Goal: Check status: Check status

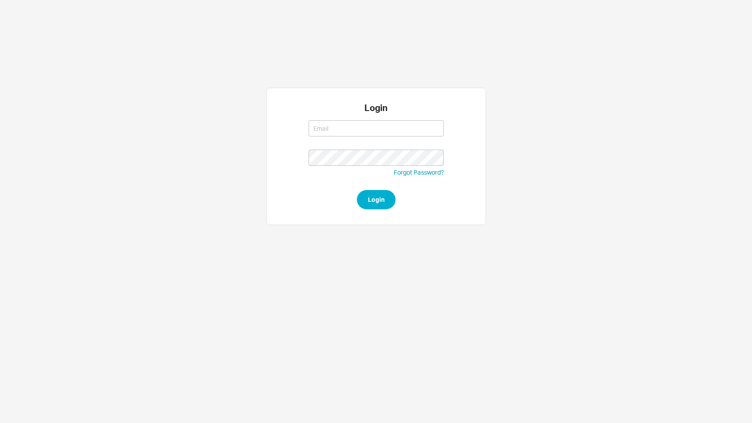
type input "yaelm@homeandstone.com"
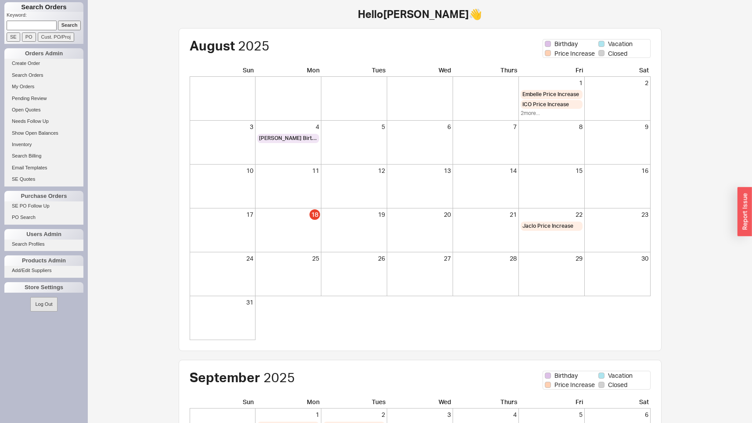
click at [30, 28] on input at bounding box center [32, 25] width 50 height 9
type input "934606"
click at [58, 21] on input "Search" at bounding box center [69, 25] width 23 height 9
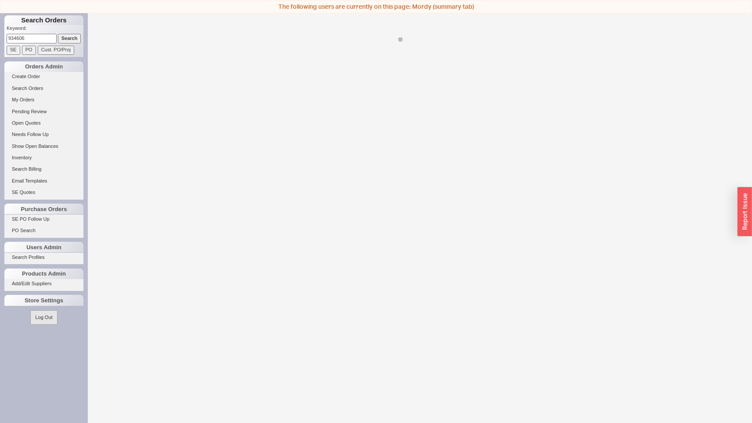
select select "LOW"
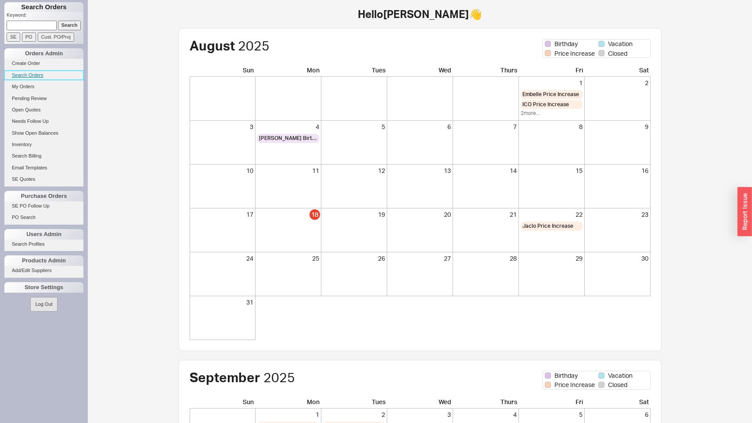
click at [33, 72] on link "Search Orders" at bounding box center [43, 75] width 79 height 9
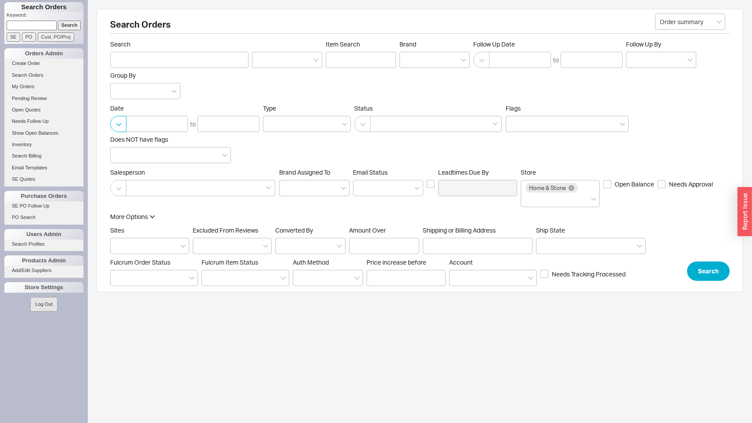
click at [118, 124] on button "button" at bounding box center [118, 124] width 16 height 16
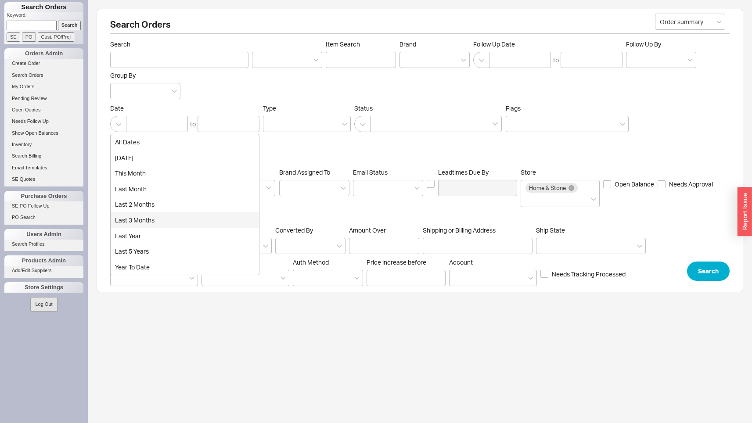
click at [136, 215] on div "last 3 months" at bounding box center [185, 221] width 148 height 16
type input "[DATE]"
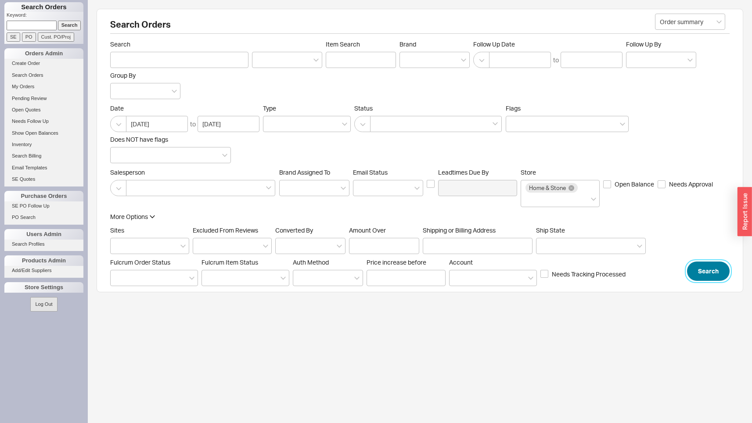
click at [704, 273] on button "Search" at bounding box center [708, 271] width 43 height 19
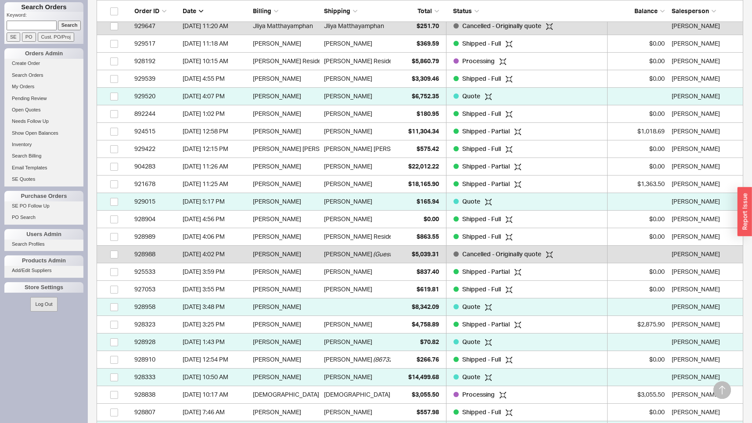
scroll to position [4100, 0]
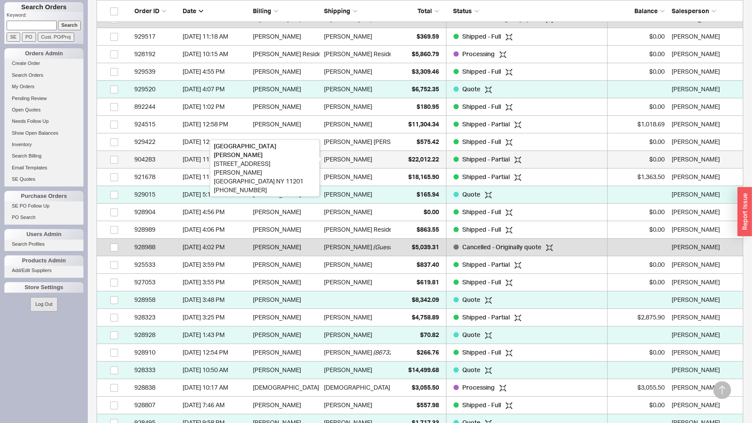
click at [346, 154] on div "[PERSON_NAME]" at bounding box center [348, 160] width 48 height 18
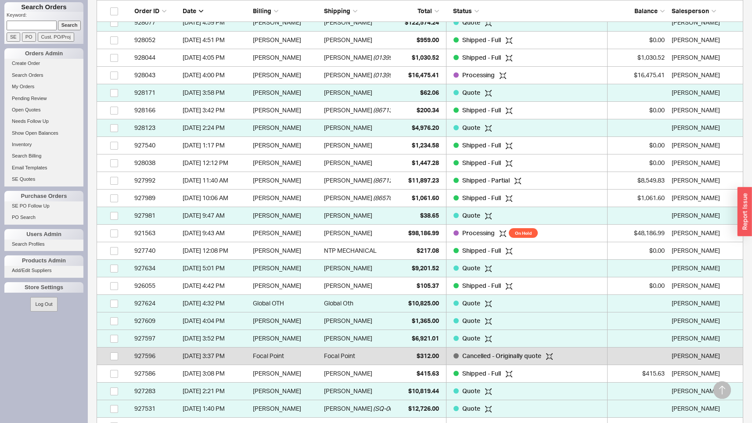
scroll to position [5125, 0]
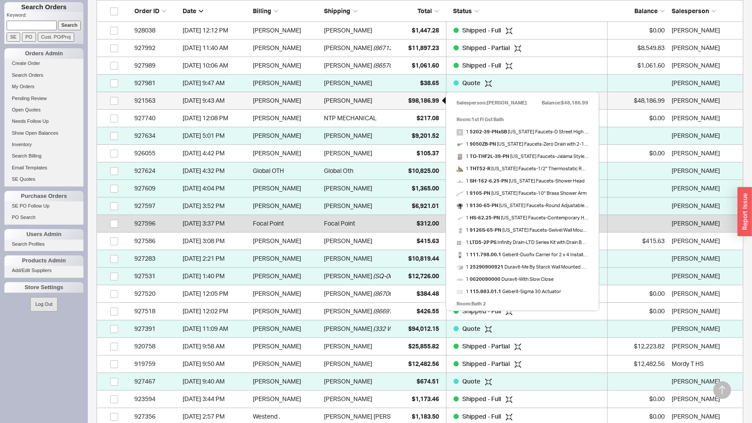
click at [431, 99] on span "$98,186.99" at bounding box center [423, 100] width 31 height 7
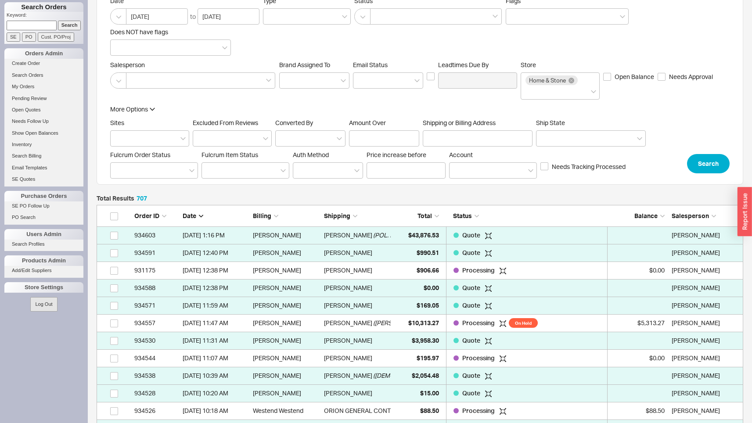
scroll to position [0, 0]
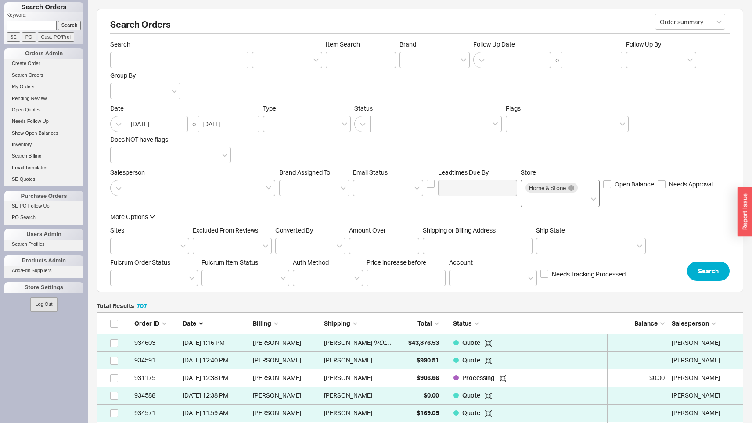
click at [587, 198] on div "Home & Stone" at bounding box center [560, 193] width 79 height 27
click at [532, 198] on input "Store Home & Stone" at bounding box center [529, 199] width 6 height 10
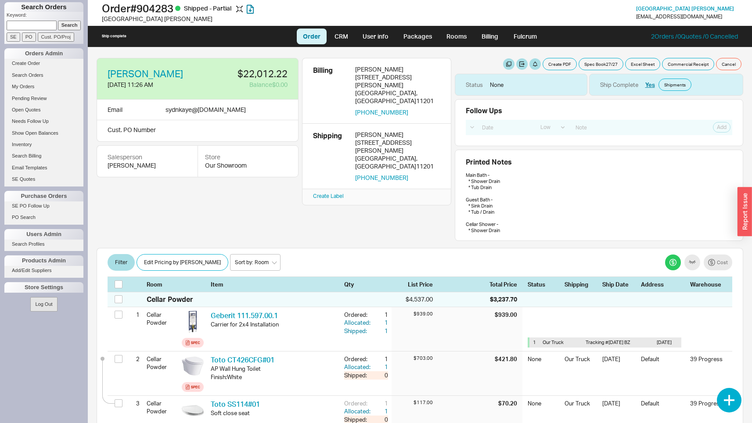
select select "LOW"
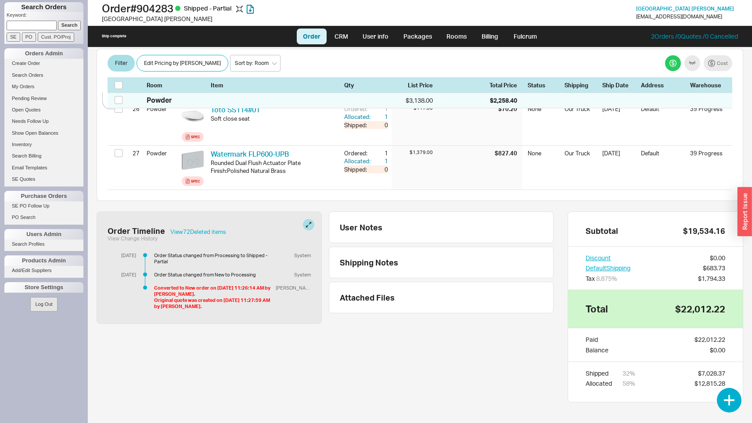
scroll to position [1389, 0]
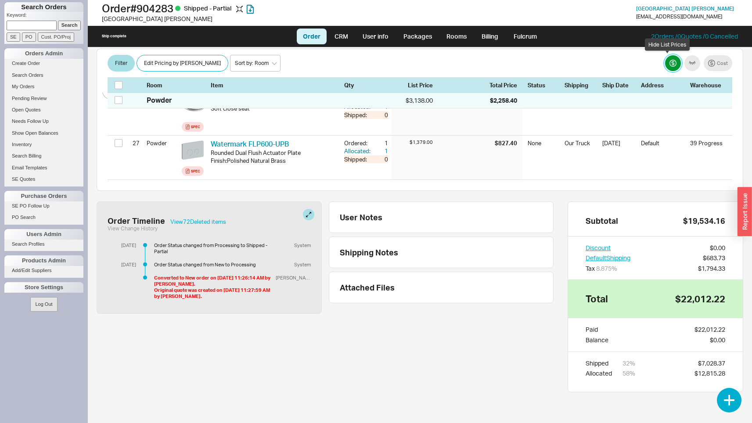
click at [669, 57] on button "button" at bounding box center [673, 63] width 16 height 16
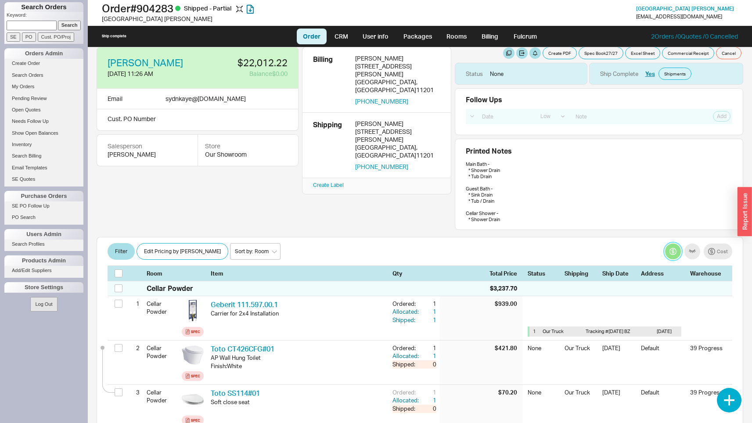
scroll to position [0, 0]
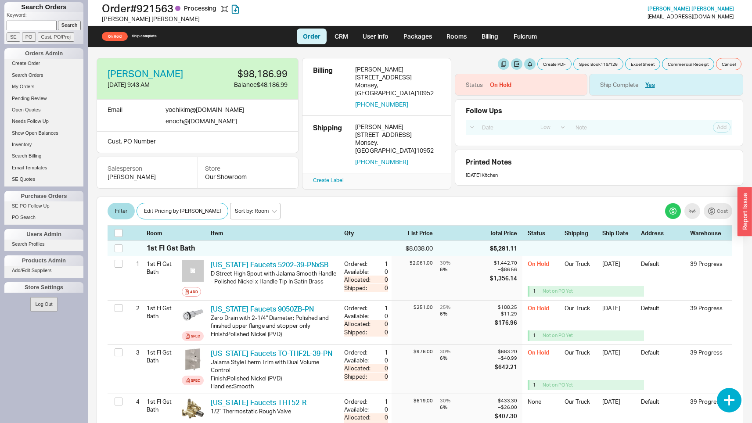
select select "LOW"
click at [689, 213] on button "button" at bounding box center [693, 211] width 16 height 16
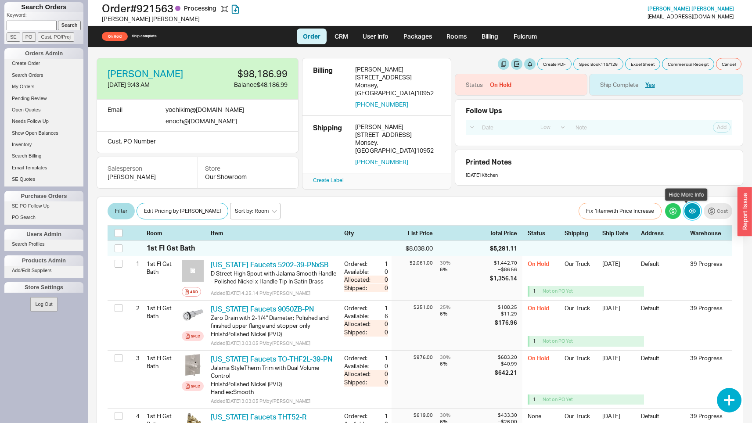
click at [689, 213] on button "button" at bounding box center [693, 211] width 16 height 16
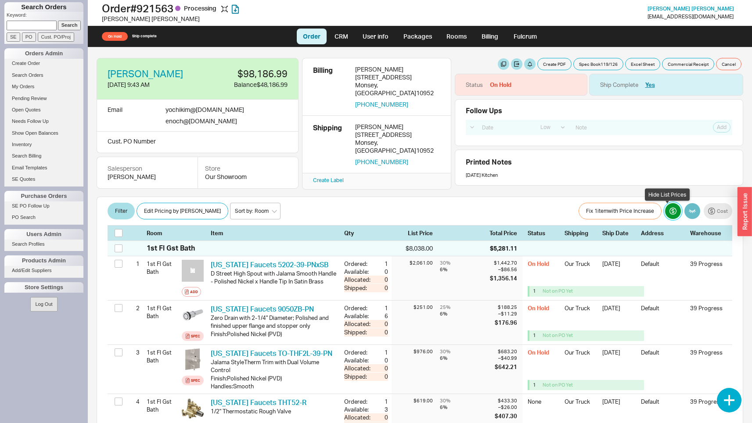
click at [665, 215] on button "button" at bounding box center [673, 211] width 16 height 16
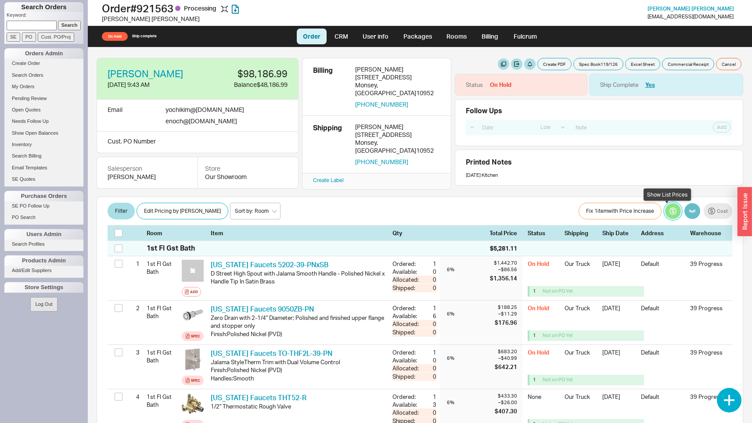
click at [665, 215] on button "button" at bounding box center [673, 211] width 16 height 16
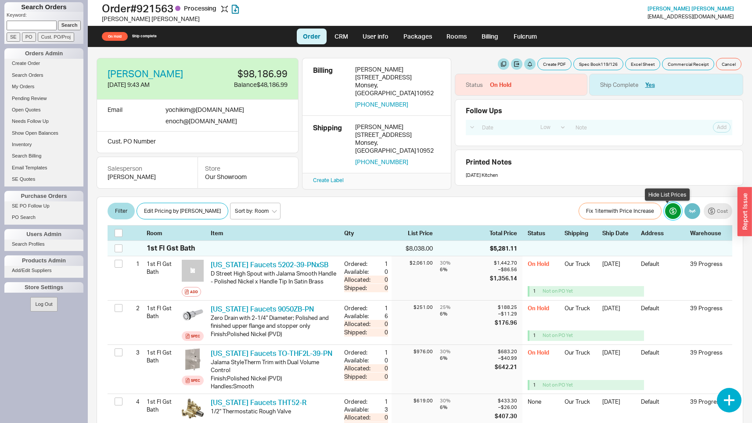
click at [665, 215] on button "button" at bounding box center [673, 211] width 16 height 16
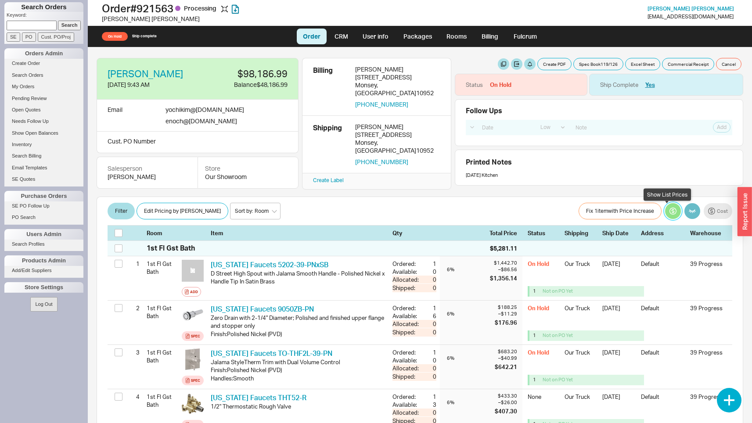
click at [665, 215] on button "button" at bounding box center [673, 211] width 16 height 16
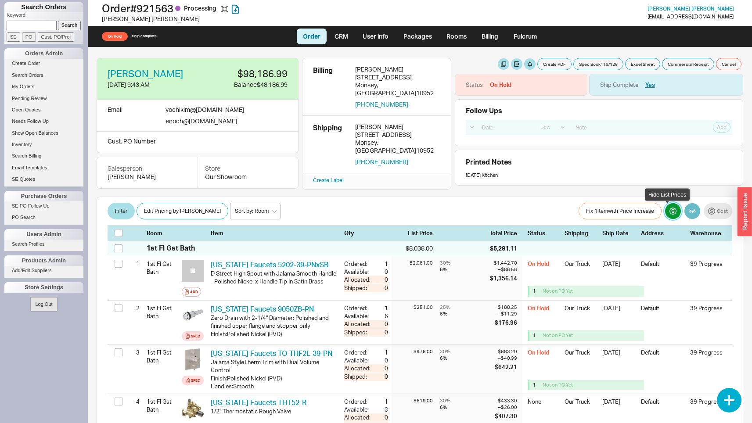
click at [665, 215] on button "button" at bounding box center [673, 211] width 16 height 16
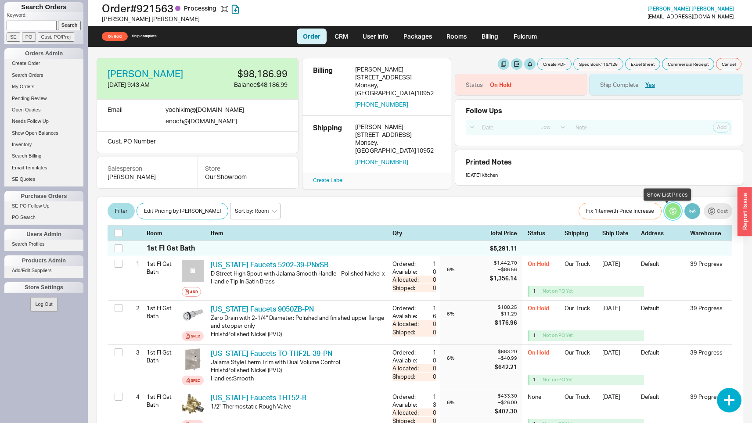
click at [665, 215] on button "button" at bounding box center [673, 211] width 16 height 16
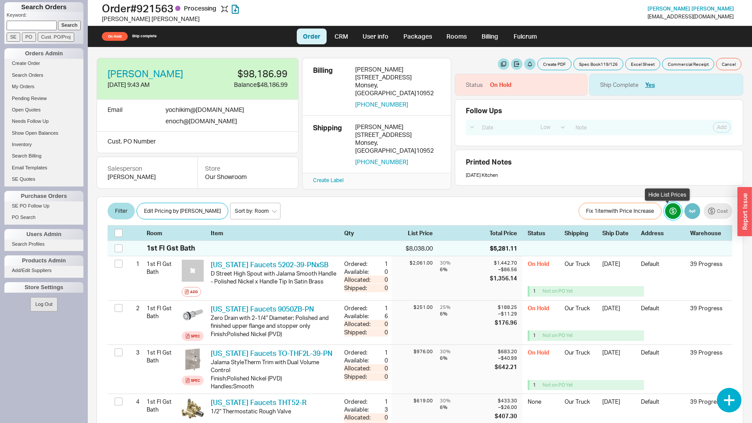
click at [665, 215] on button "button" at bounding box center [673, 211] width 16 height 16
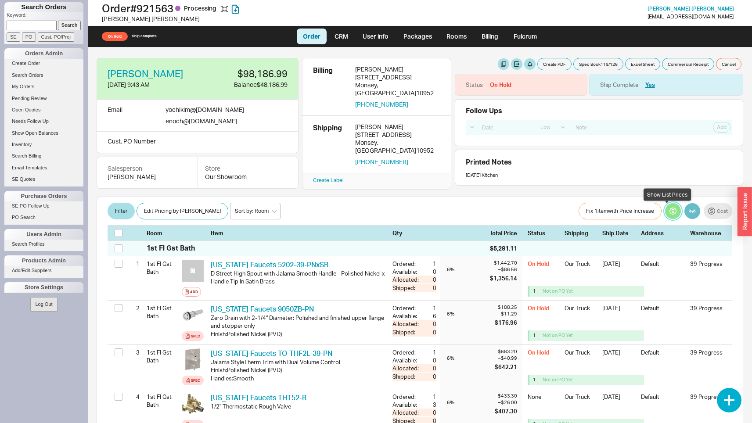
click at [665, 215] on button "button" at bounding box center [673, 211] width 16 height 16
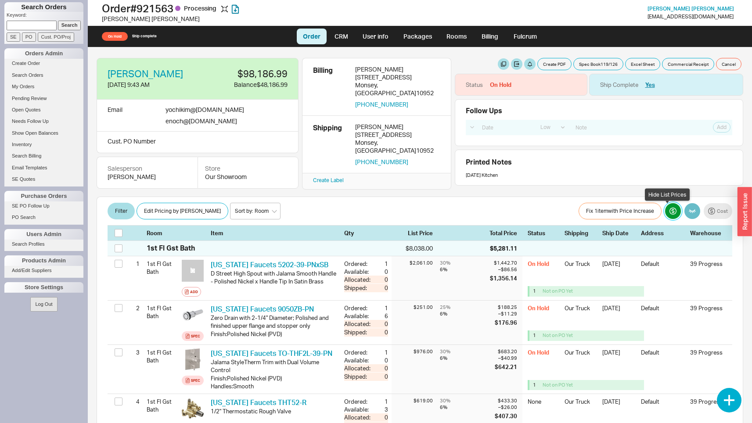
click at [665, 215] on button "button" at bounding box center [673, 211] width 16 height 16
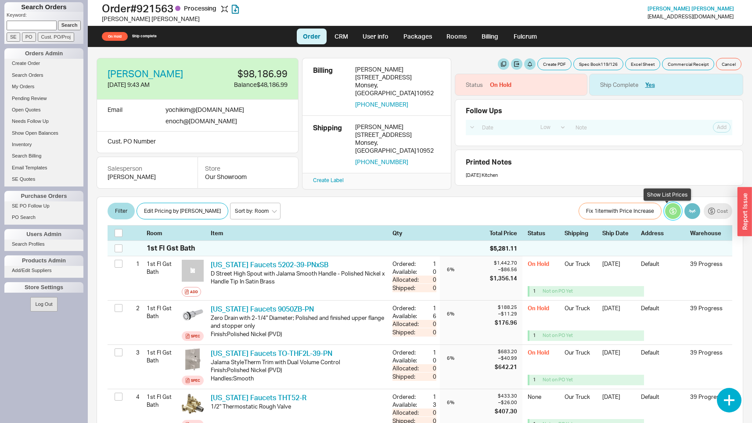
click at [665, 215] on button "button" at bounding box center [673, 211] width 16 height 16
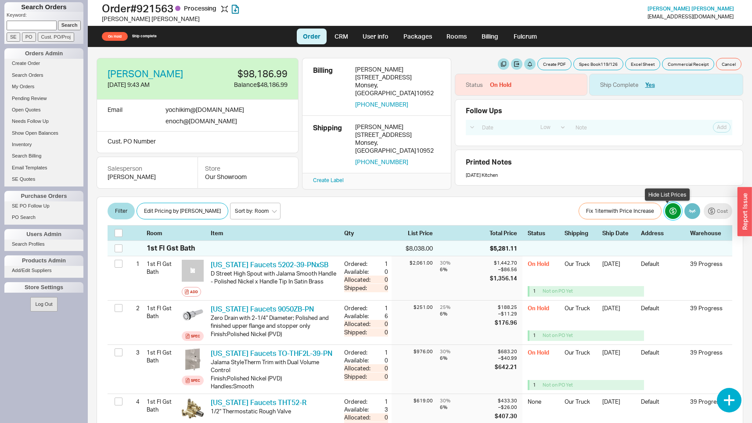
click at [665, 215] on button "button" at bounding box center [673, 211] width 16 height 16
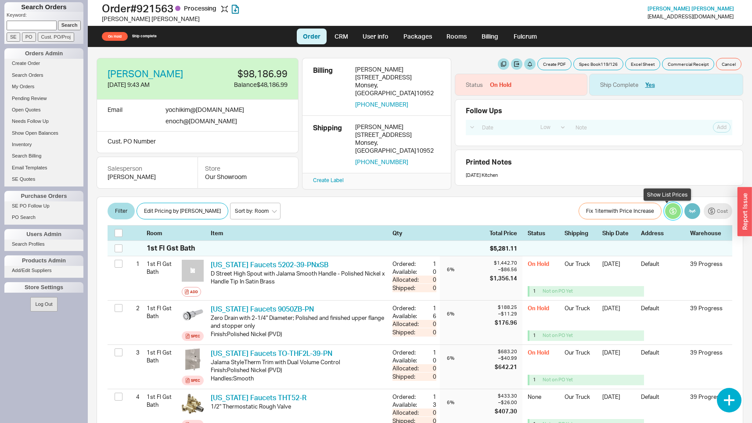
click at [665, 215] on button "button" at bounding box center [673, 211] width 16 height 16
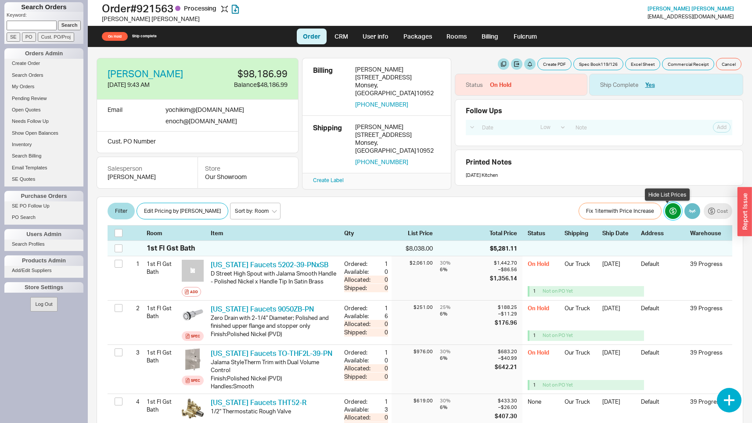
click at [665, 215] on button "button" at bounding box center [673, 211] width 16 height 16
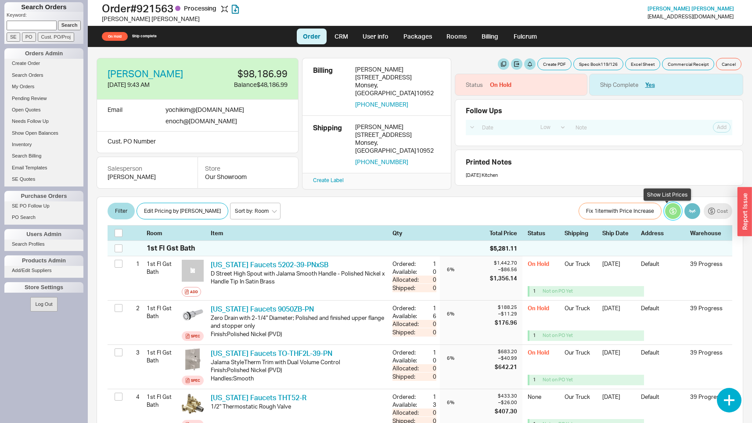
click at [665, 215] on button "button" at bounding box center [673, 211] width 16 height 16
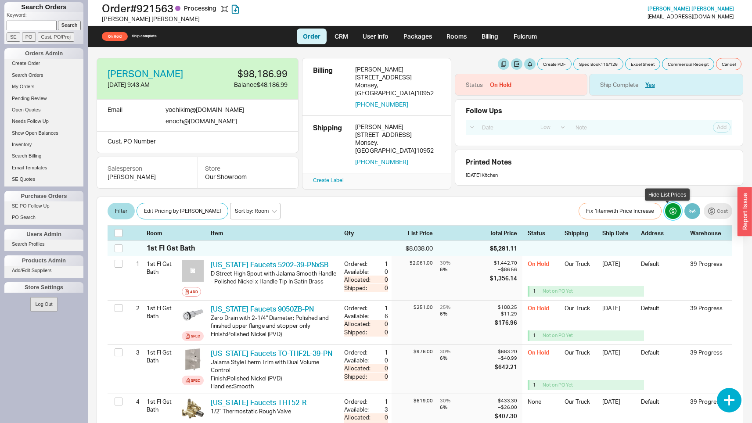
click at [665, 215] on button "button" at bounding box center [673, 211] width 16 height 16
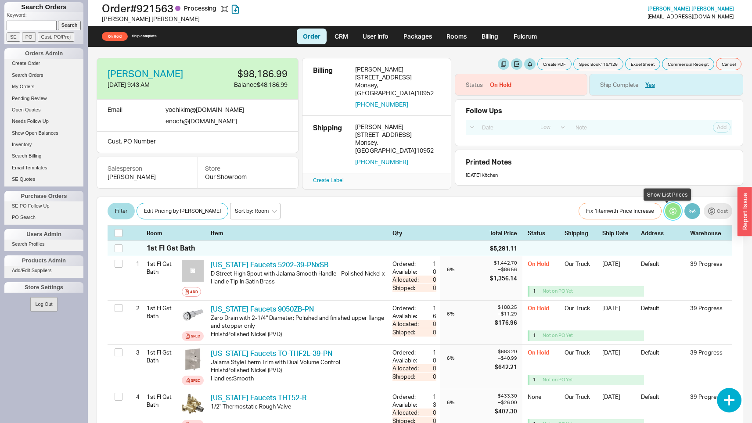
click at [665, 215] on button "button" at bounding box center [673, 211] width 16 height 16
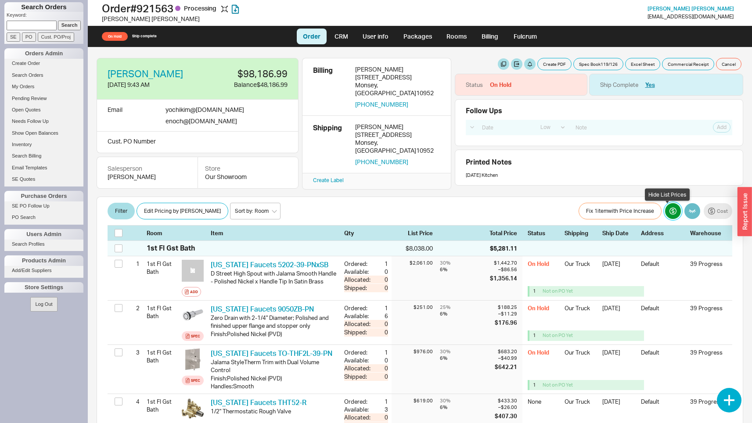
click at [665, 215] on button "button" at bounding box center [673, 211] width 16 height 16
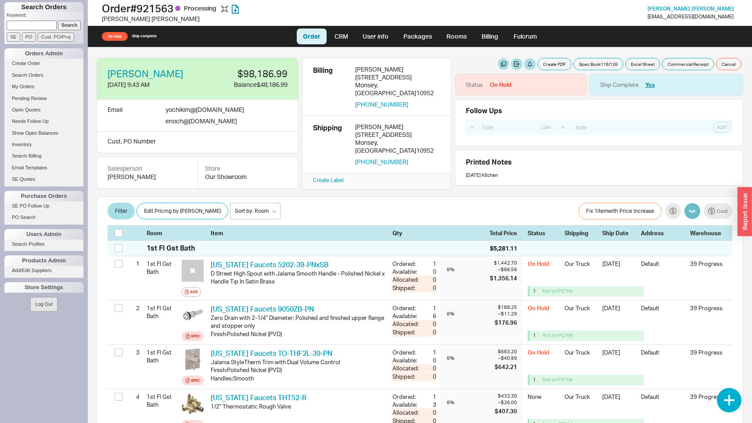
click at [545, 220] on div "Filter Edit Pricing by Brand Sort by: Room Sort by: Brand Sort by: Date Fix 1 i…" at bounding box center [420, 211] width 625 height 18
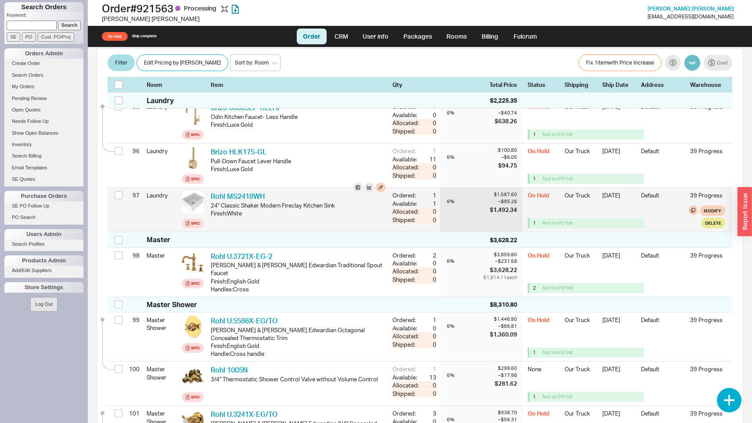
scroll to position [4488, 0]
